Goal: Information Seeking & Learning: Compare options

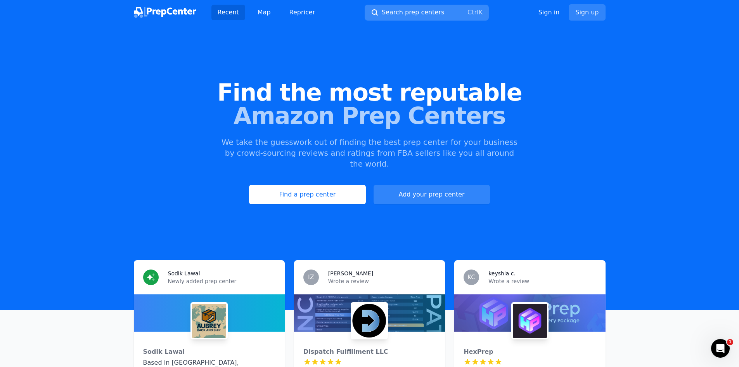
click at [412, 16] on span "Search prep centers" at bounding box center [413, 12] width 62 height 9
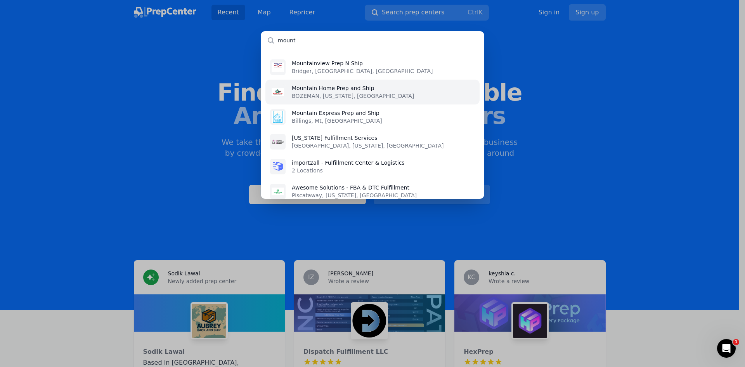
type input "mount"
click at [320, 92] on p "Mountain Home Prep and Ship" at bounding box center [353, 88] width 122 height 8
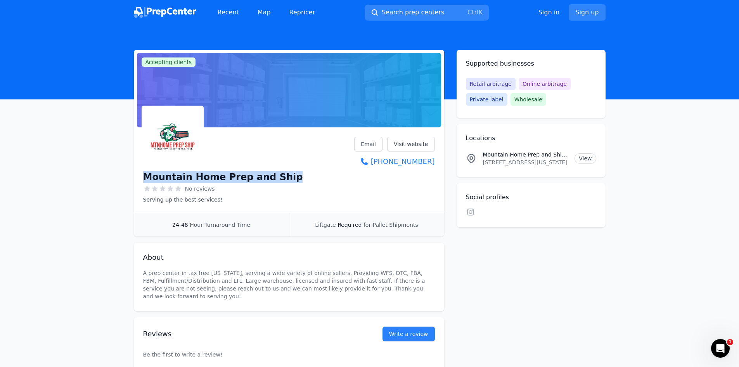
drag, startPoint x: 278, startPoint y: 178, endPoint x: 74, endPoint y: 176, distance: 203.7
click at [78, 181] on main "Accepting clients Claim business Mountain Home Prep and Ship No reviews Serving…" at bounding box center [369, 209] width 739 height 319
copy h1 "Mountain Home Prep and Ship"
click at [439, 15] on button "Search prep centers Ctrl K" at bounding box center [427, 13] width 124 height 16
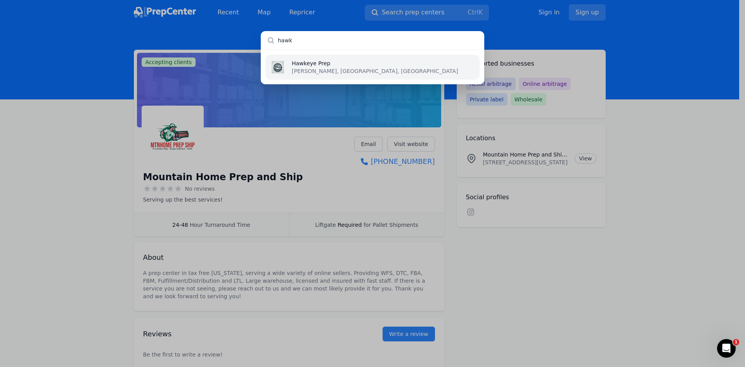
type input "hawk"
click at [305, 73] on p "[PERSON_NAME], [GEOGRAPHIC_DATA], [GEOGRAPHIC_DATA]" at bounding box center [375, 71] width 166 height 8
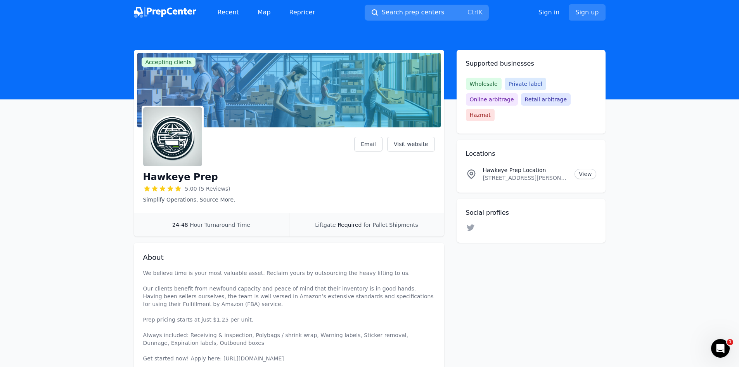
click at [417, 12] on span "Search prep centers" at bounding box center [413, 12] width 62 height 9
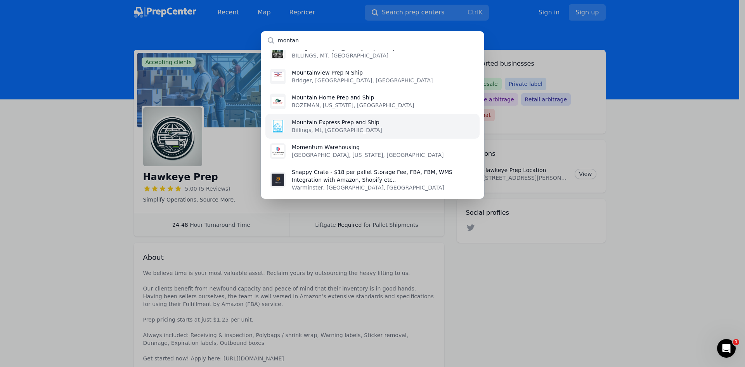
scroll to position [142, 0]
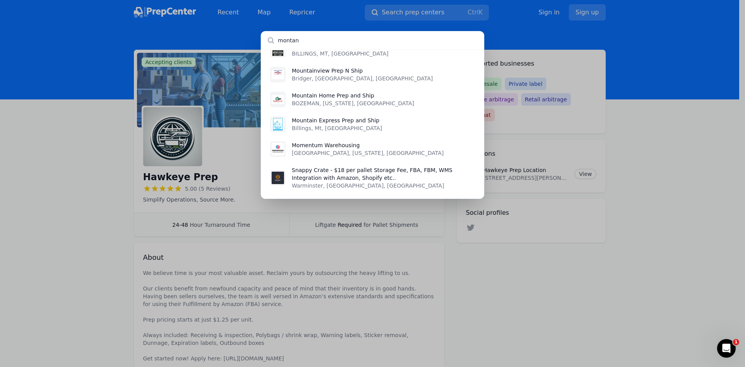
click at [362, 38] on input "montan" at bounding box center [372, 40] width 223 height 19
click at [362, 34] on input "montan" at bounding box center [372, 40] width 223 height 19
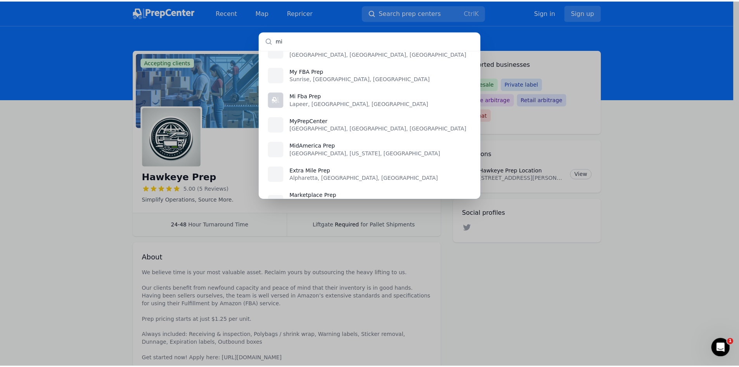
scroll to position [0, 0]
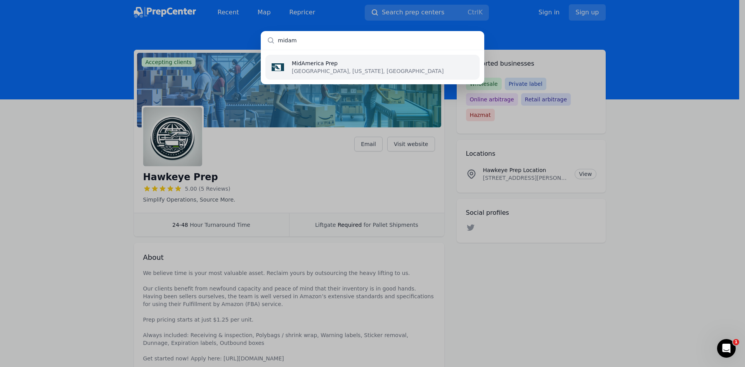
type input "midam"
click at [410, 76] on li "MidAmerica Prep Springfield, Missouri, US" at bounding box center [372, 67] width 214 height 25
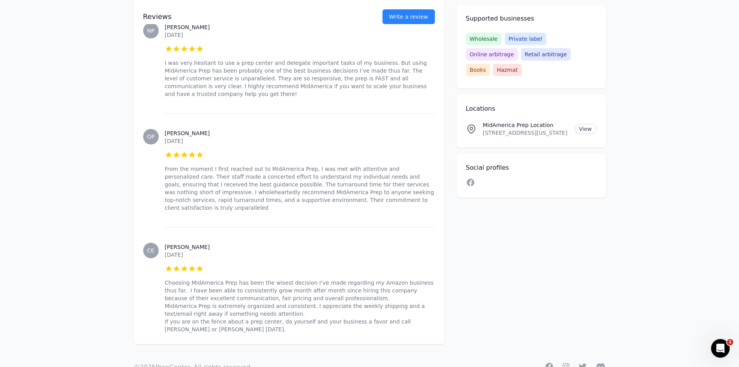
scroll to position [500, 0]
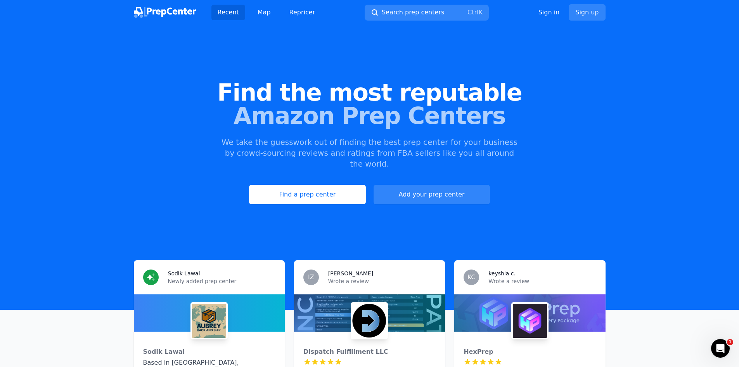
click at [412, 3] on div "Recent Map Repricer Search prep centers Ctrl K Open main menu Sign in Sign up" at bounding box center [370, 12] width 472 height 25
click at [408, 11] on span "Search prep centers" at bounding box center [413, 12] width 62 height 9
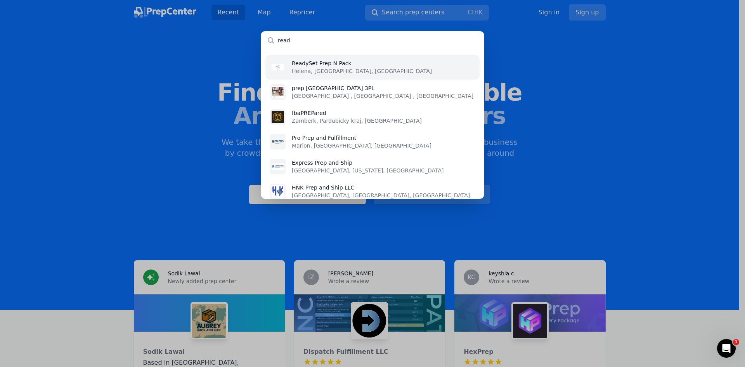
type input "read"
click at [405, 66] on li "ReadySet Prep N Pack Helena, MT, US" at bounding box center [372, 67] width 214 height 25
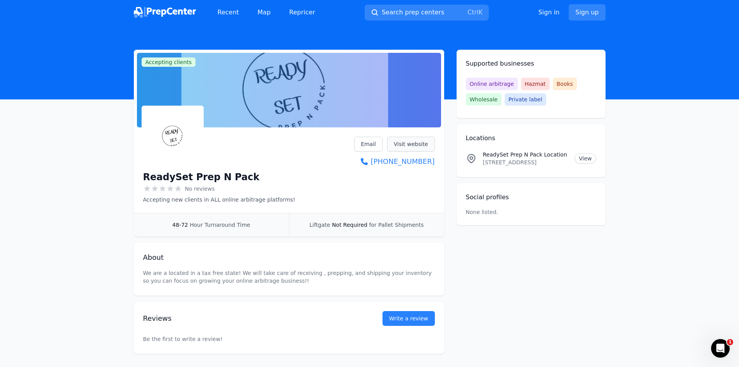
click at [419, 138] on link "Visit website" at bounding box center [411, 144] width 48 height 15
drag, startPoint x: 240, startPoint y: 178, endPoint x: 121, endPoint y: 178, distance: 119.5
click at [121, 178] on div "Accepting clients Claim business ReadySet Prep N Pack No reviews Accepting new …" at bounding box center [369, 202] width 497 height 304
copy h1 "ReadySet Prep N Pack"
click at [420, 10] on span "Search prep centers" at bounding box center [413, 12] width 62 height 9
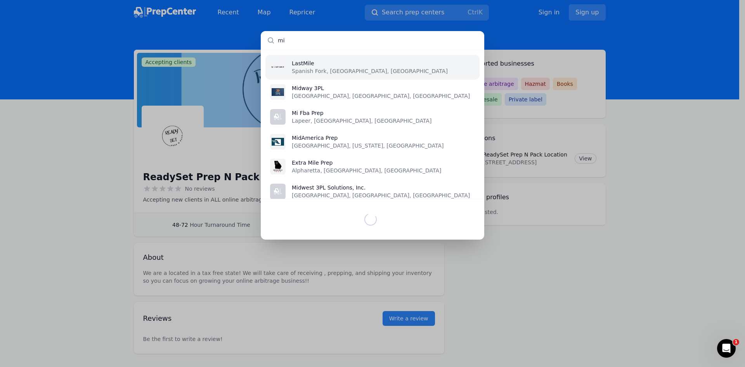
type input "m"
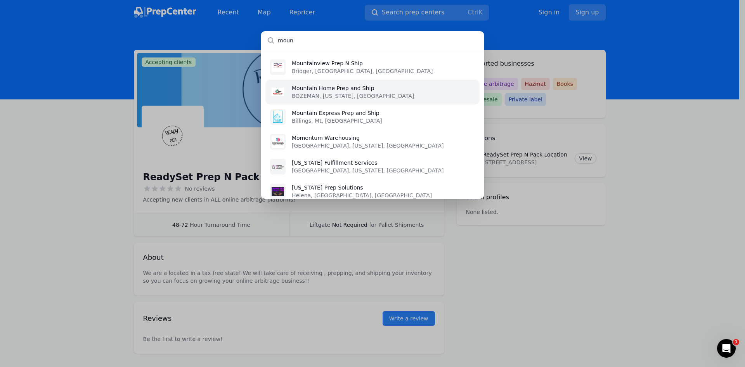
type input "moun"
click at [337, 93] on p "BOZEMAN, [US_STATE], [GEOGRAPHIC_DATA]" at bounding box center [353, 96] width 122 height 8
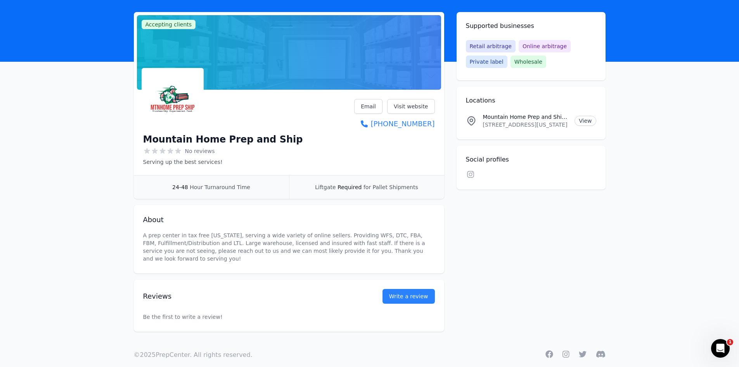
scroll to position [41, 0]
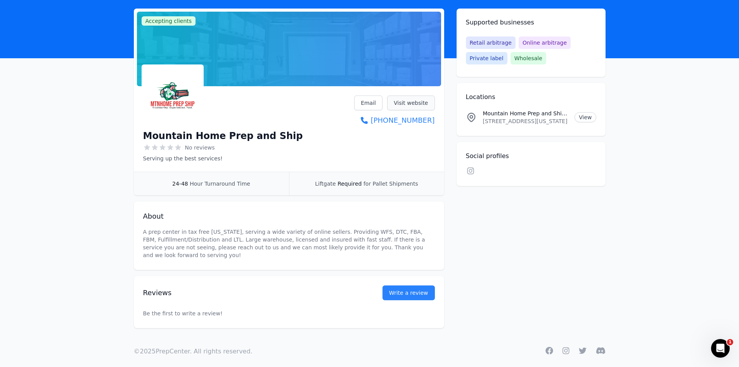
click at [410, 107] on link "Visit website" at bounding box center [411, 102] width 48 height 15
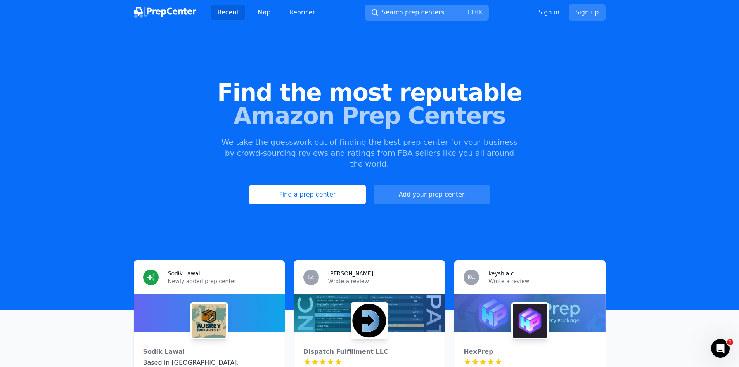
click at [437, 16] on button "Search prep centers Ctrl K" at bounding box center [427, 13] width 124 height 16
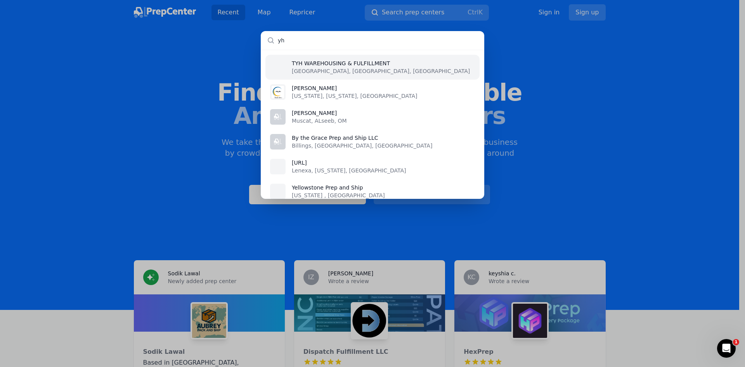
type input "y"
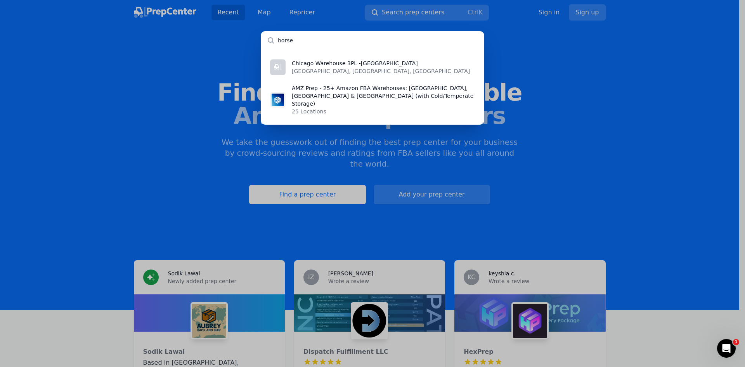
type input "horse"
click at [394, 10] on div "Chicago Warehouse 3PL -[GEOGRAPHIC_DATA] [GEOGRAPHIC_DATA], [GEOGRAPHIC_DATA], …" at bounding box center [372, 183] width 745 height 367
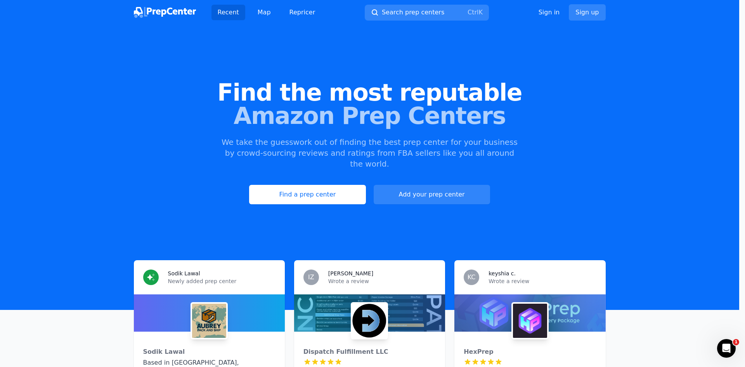
click at [395, 11] on div at bounding box center [372, 183] width 745 height 367
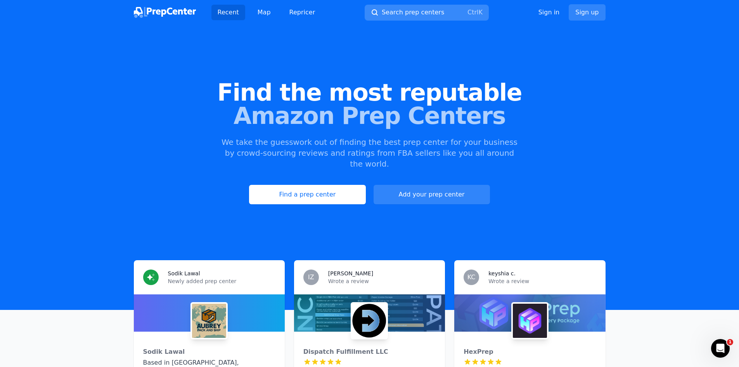
click at [394, 11] on span "Search prep centers" at bounding box center [413, 12] width 62 height 9
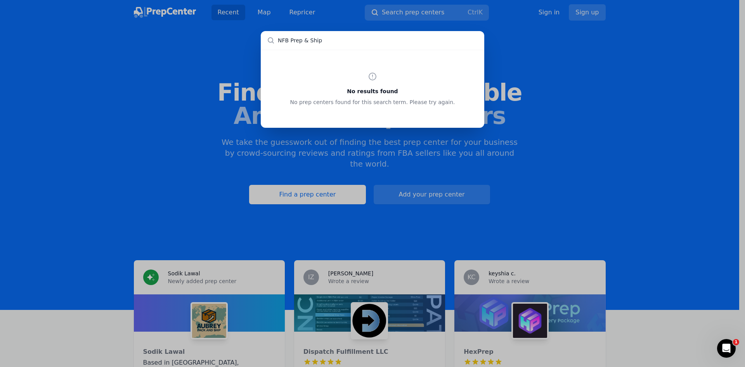
type input "NFB Prep & Ship"
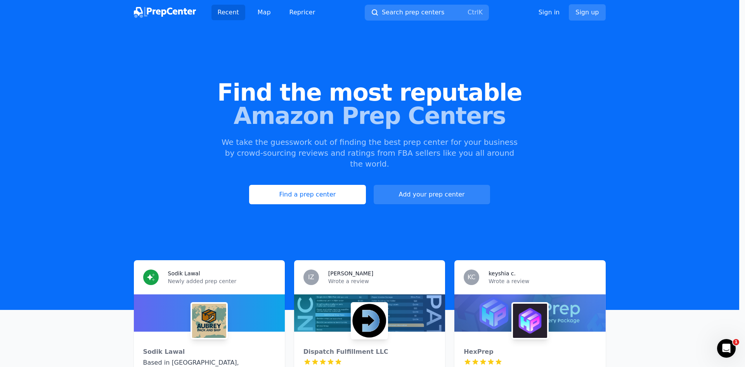
click at [401, 10] on div at bounding box center [372, 183] width 745 height 367
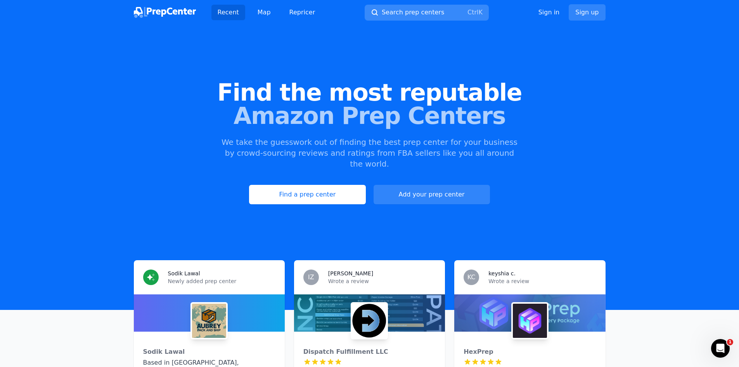
click at [400, 12] on span "Search prep centers" at bounding box center [413, 12] width 62 height 9
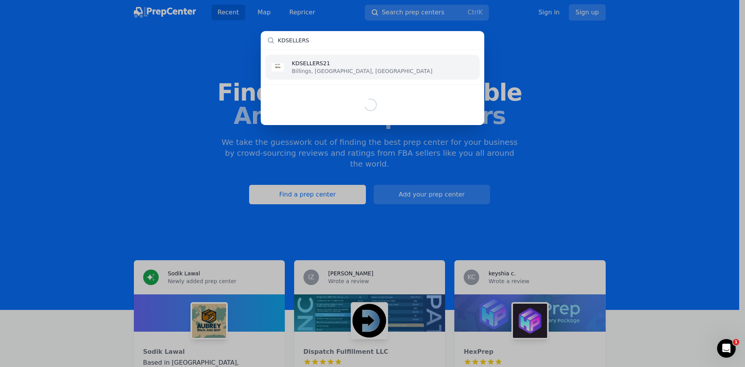
type input "KDSELLERS"
click at [363, 71] on li "KDSELLERS21 Billings, MT, [GEOGRAPHIC_DATA]" at bounding box center [372, 67] width 214 height 25
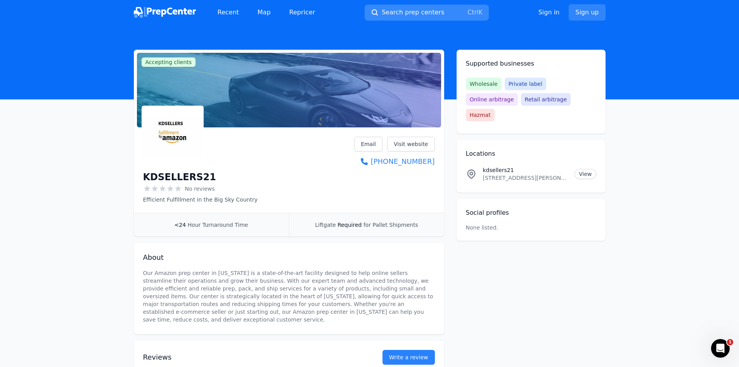
click at [429, 15] on span "Search prep centers" at bounding box center [413, 12] width 62 height 9
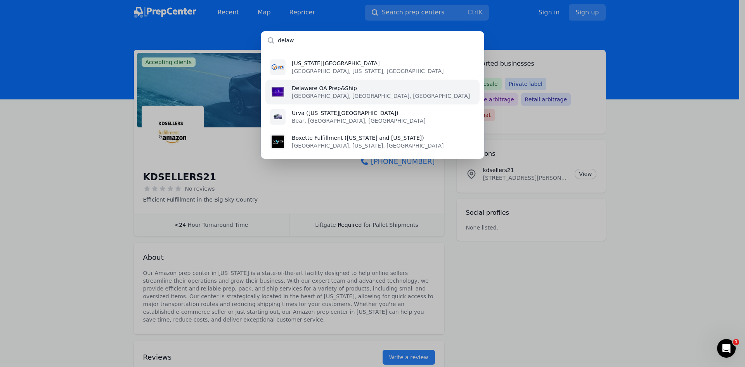
type input "delaw"
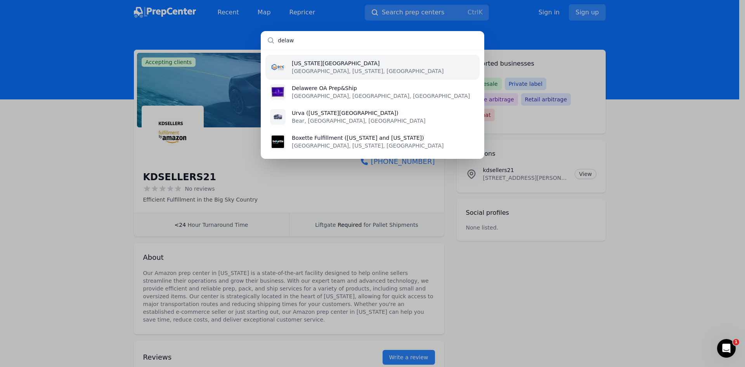
click at [430, 67] on li "[US_STATE][GEOGRAPHIC_DATA] [GEOGRAPHIC_DATA], [US_STATE], [GEOGRAPHIC_DATA]" at bounding box center [372, 67] width 214 height 25
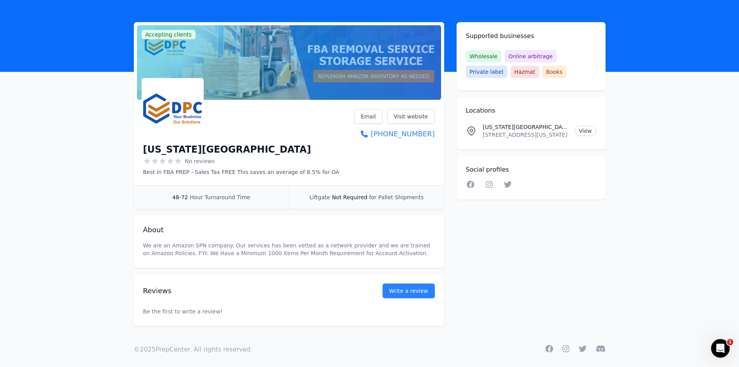
scroll to position [33, 0]
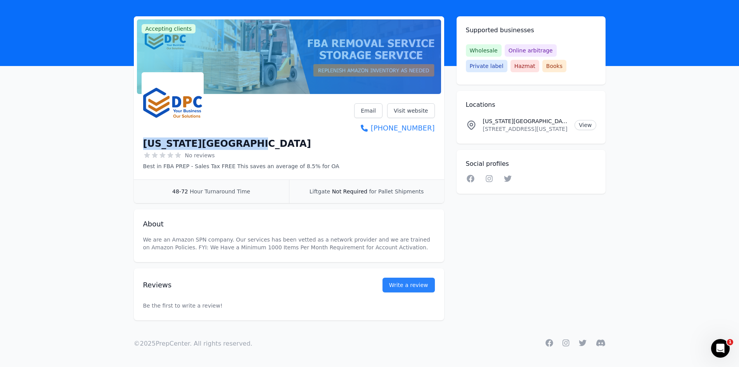
drag, startPoint x: 247, startPoint y: 141, endPoint x: 144, endPoint y: 139, distance: 102.8
click at [144, 139] on div "[US_STATE][GEOGRAPHIC_DATA]" at bounding box center [241, 143] width 196 height 12
copy h1 "[US_STATE][GEOGRAPHIC_DATA]"
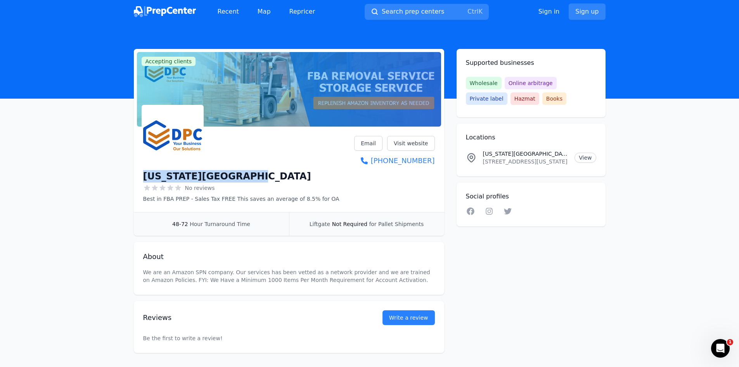
scroll to position [0, 0]
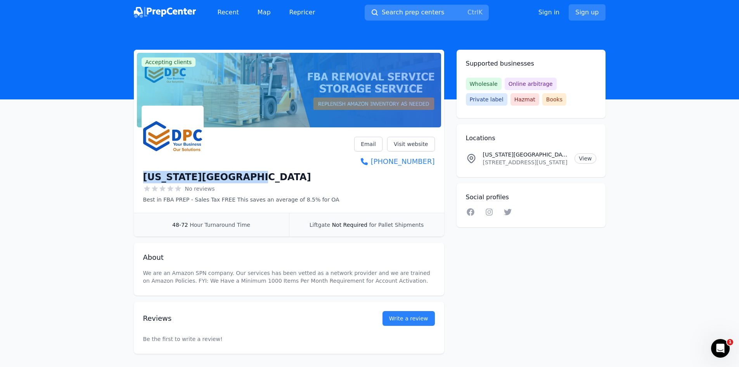
click at [424, 19] on button "Search prep centers Ctrl K" at bounding box center [427, 13] width 124 height 16
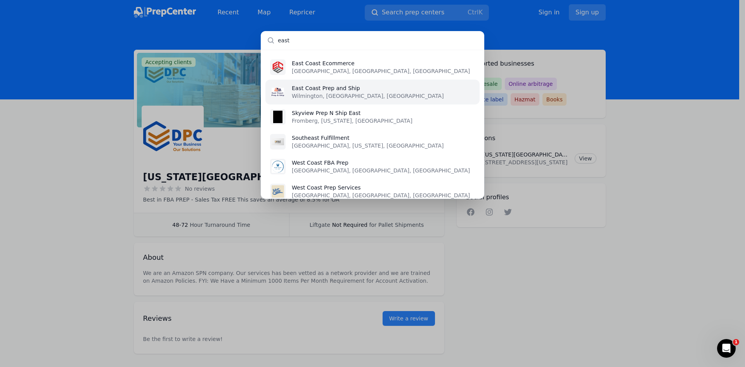
type input "east"
click at [366, 95] on li "East Coast Prep and Ship [GEOGRAPHIC_DATA], [GEOGRAPHIC_DATA], [GEOGRAPHIC_DATA]" at bounding box center [372, 92] width 214 height 25
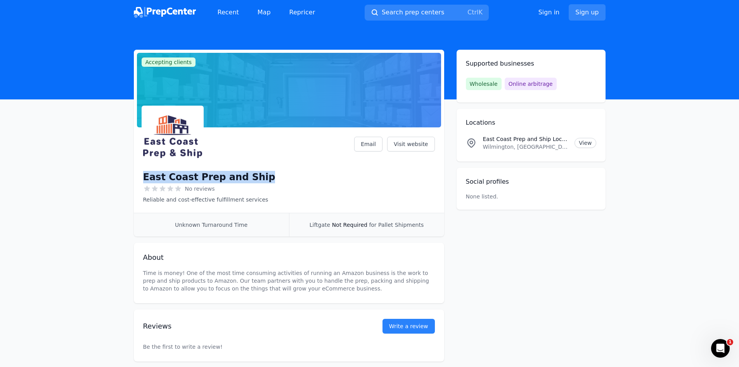
drag, startPoint x: 269, startPoint y: 181, endPoint x: 142, endPoint y: 182, distance: 126.5
click at [142, 182] on div "East Coast Prep and Ship No reviews Reliable and cost-effective fulfillment ser…" at bounding box center [289, 171] width 310 height 82
copy h1 "East Coast Prep and Ship"
